Goal: Find specific page/section: Find specific page/section

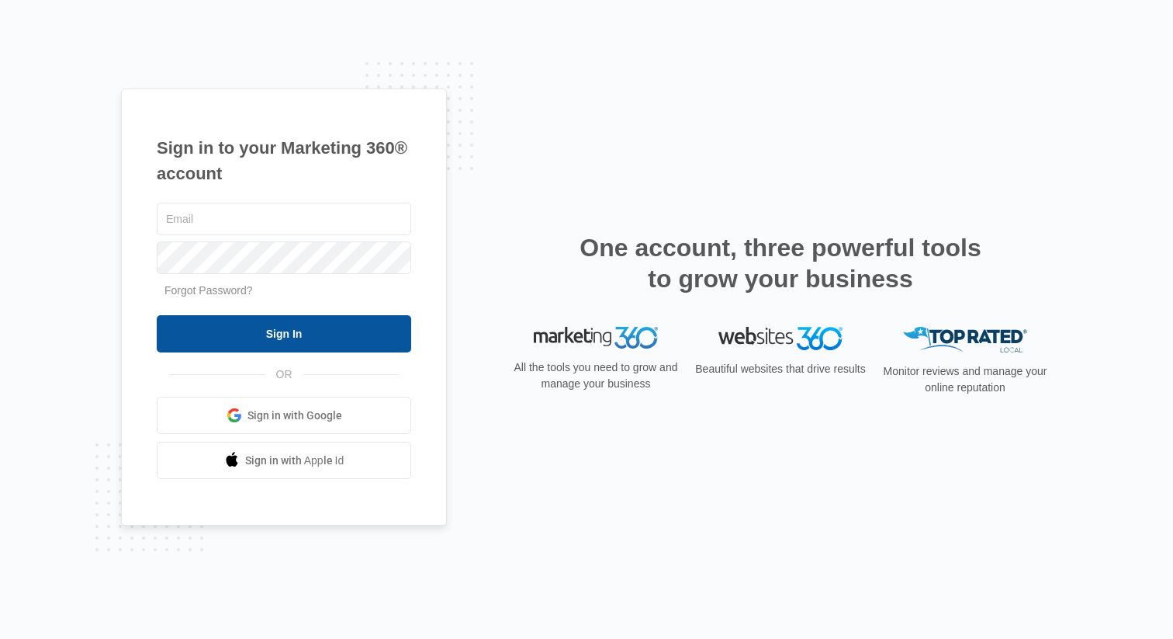
type input "claudia@swajgergroup.com"
click at [289, 329] on input "Sign In" at bounding box center [284, 333] width 255 height 37
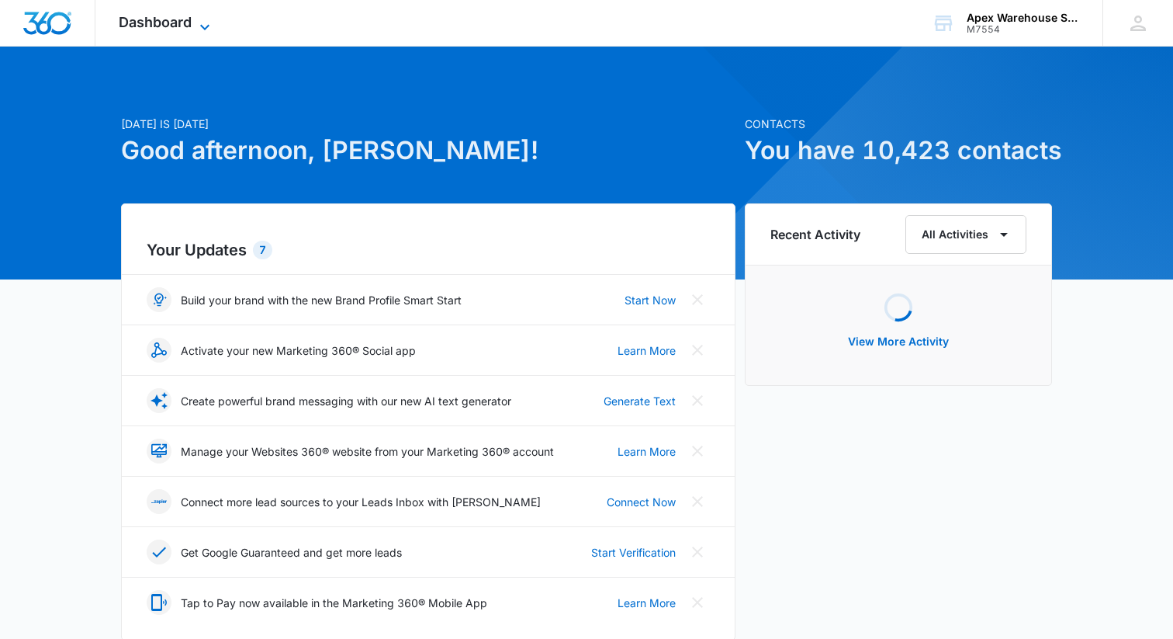
click at [205, 23] on icon at bounding box center [205, 27] width 19 height 19
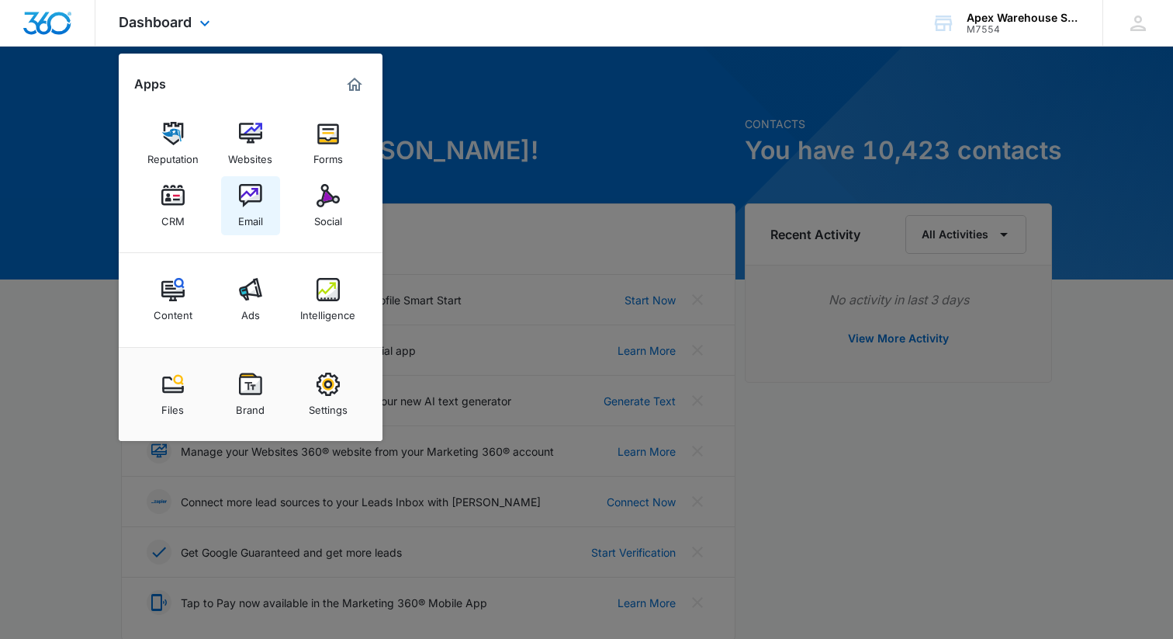
click at [243, 210] on div "Email" at bounding box center [250, 217] width 25 height 20
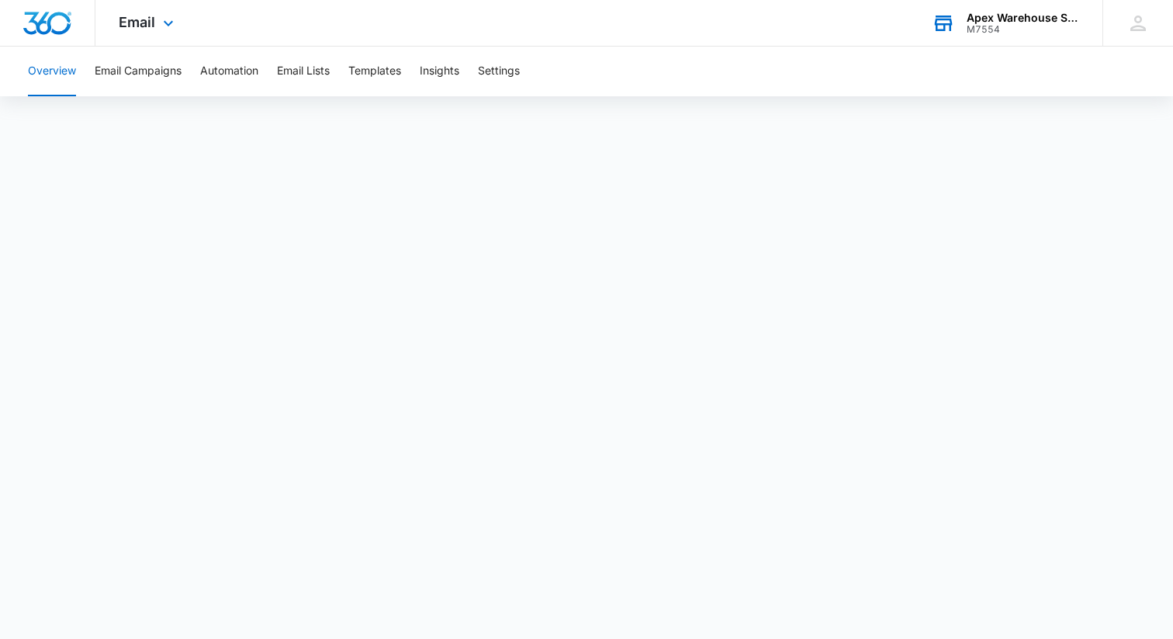
click at [992, 15] on div "Apex Warehouse Systems" at bounding box center [1023, 18] width 113 height 12
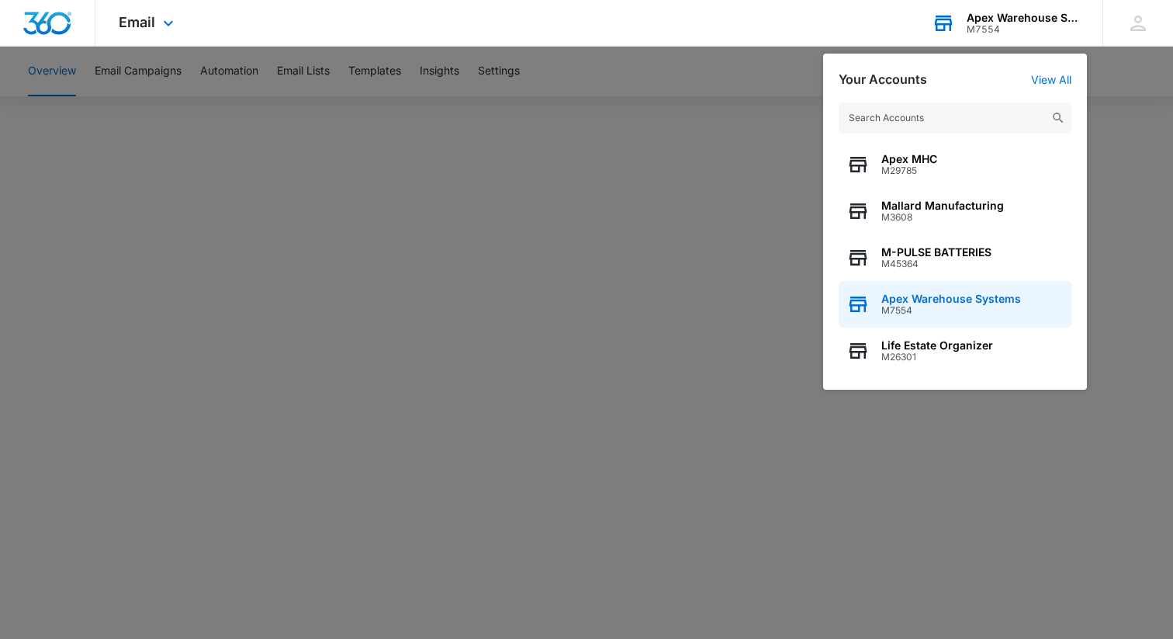
drag, startPoint x: 920, startPoint y: 301, endPoint x: 917, endPoint y: 292, distance: 9.8
click at [920, 301] on span "Apex Warehouse Systems" at bounding box center [951, 299] width 140 height 12
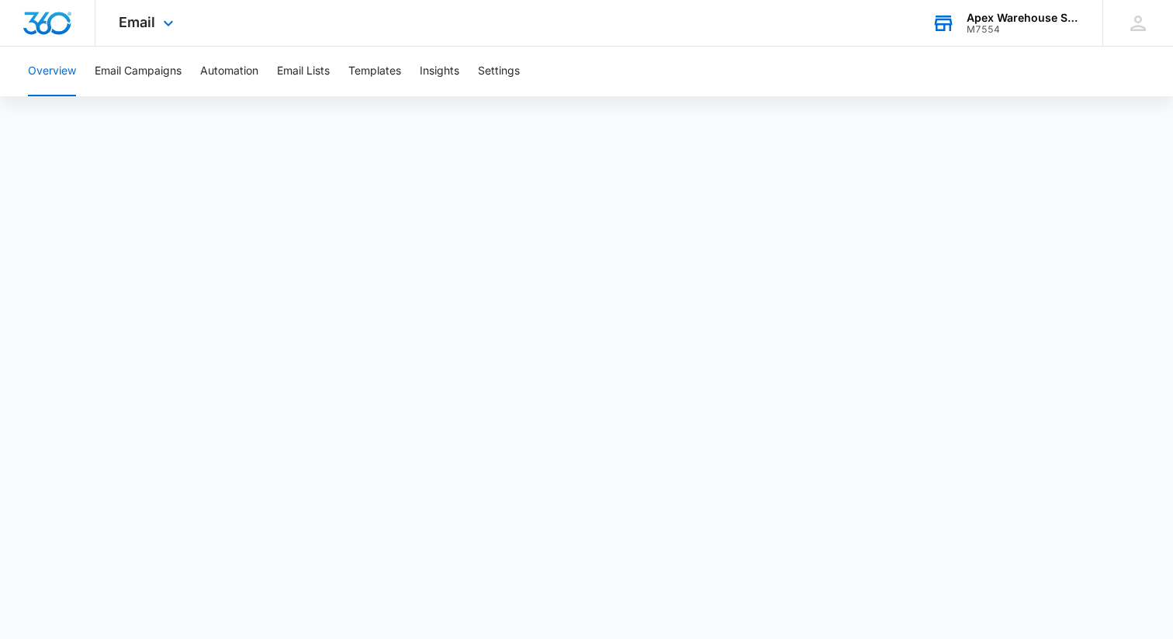
click at [48, 25] on img "Dashboard" at bounding box center [48, 23] width 50 height 23
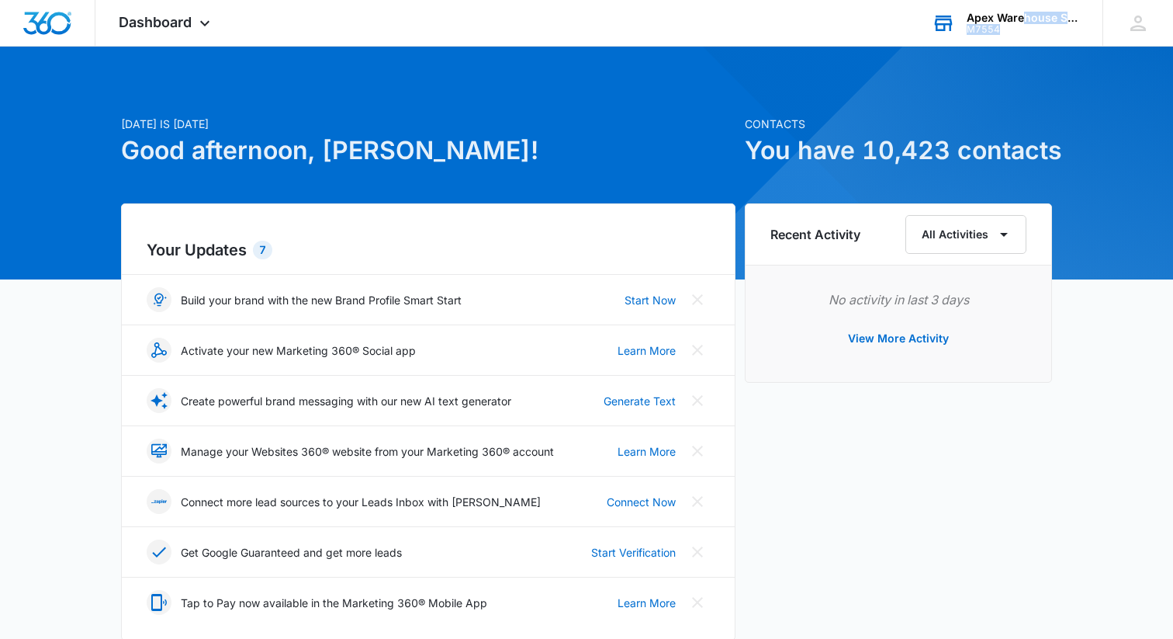
click at [992, 21] on div "Apex Warehouse Systems" at bounding box center [1023, 18] width 113 height 12
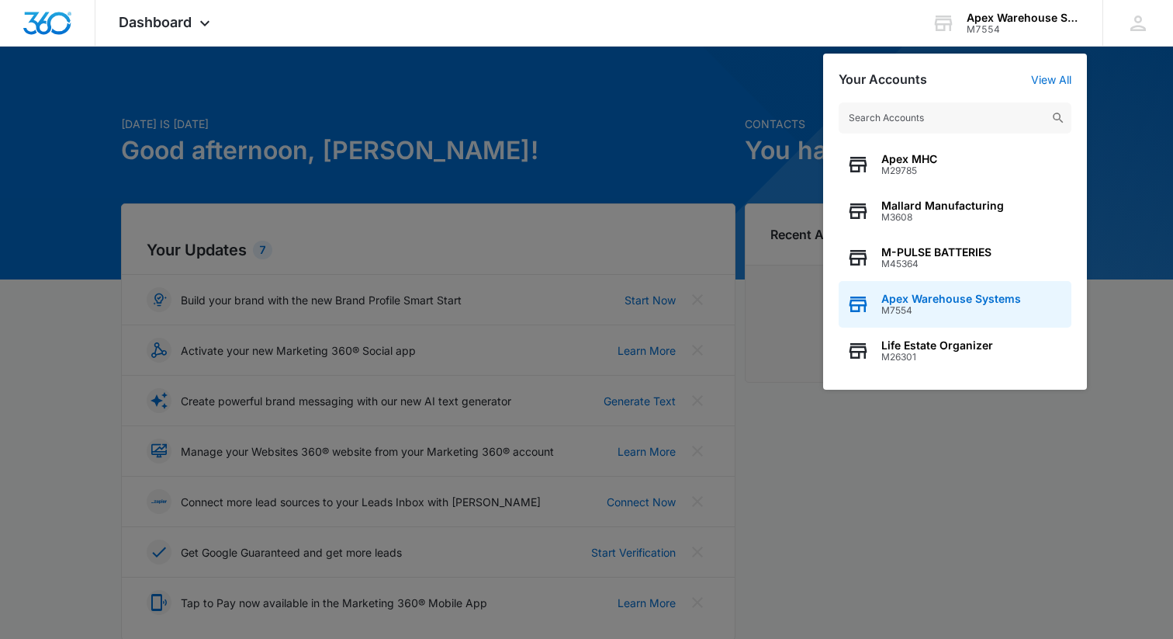
click at [936, 296] on span "Apex Warehouse Systems" at bounding box center [951, 299] width 140 height 12
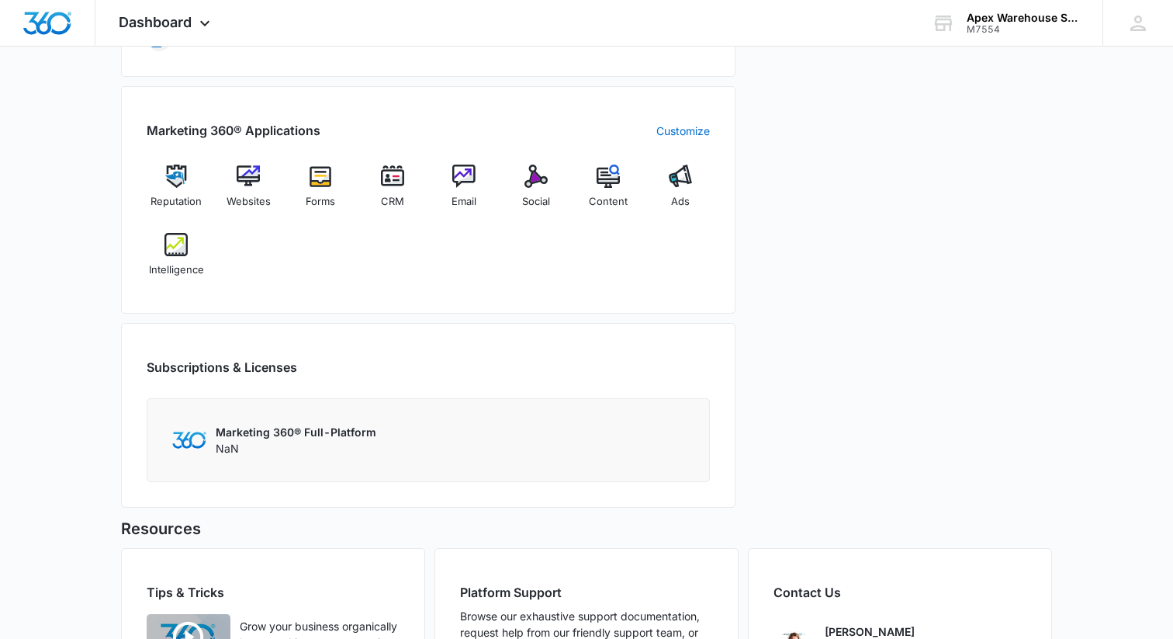
scroll to position [611, 0]
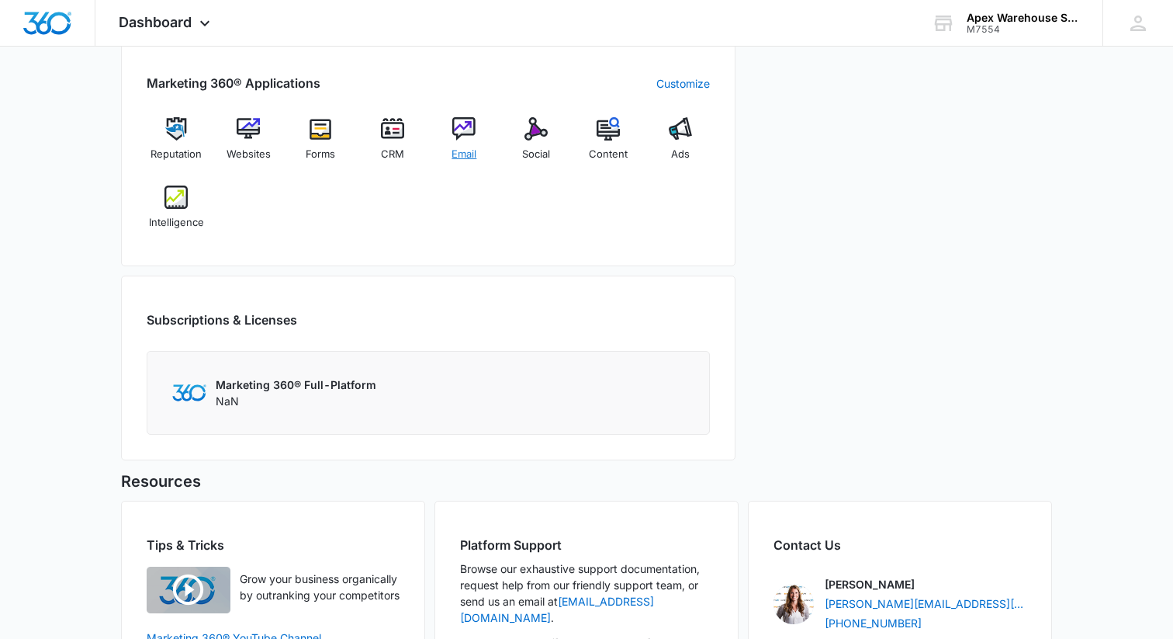
click at [459, 126] on img at bounding box center [463, 128] width 23 height 23
